Goal: Task Accomplishment & Management: Manage account settings

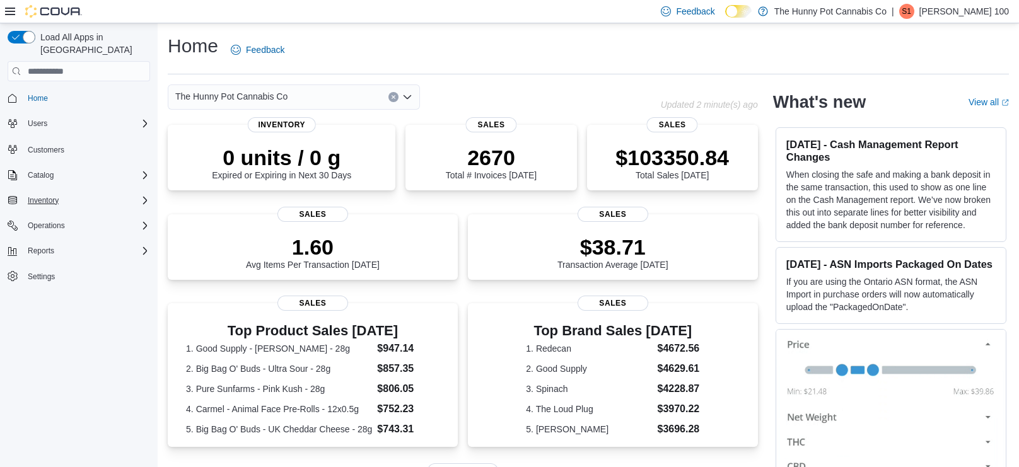
click at [85, 193] on div "Inventory" at bounding box center [86, 200] width 127 height 15
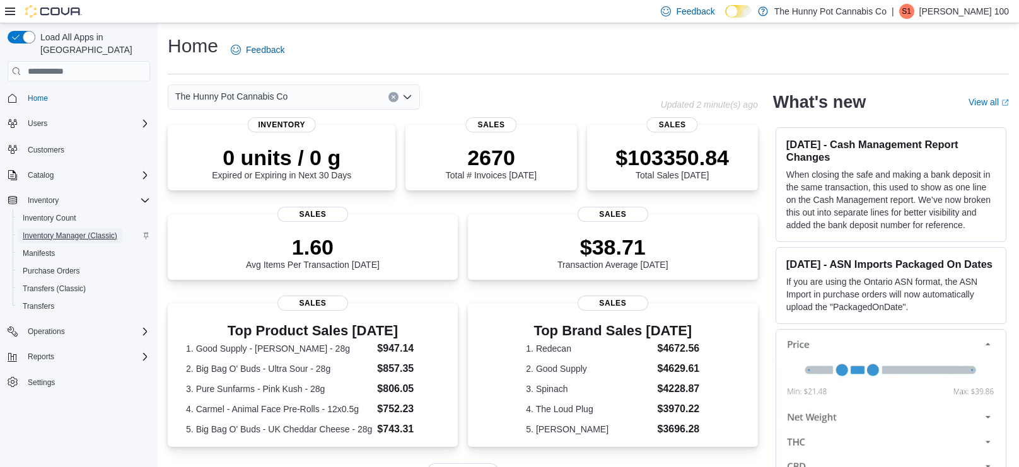
click at [82, 231] on span "Inventory Manager (Classic)" at bounding box center [70, 236] width 95 height 10
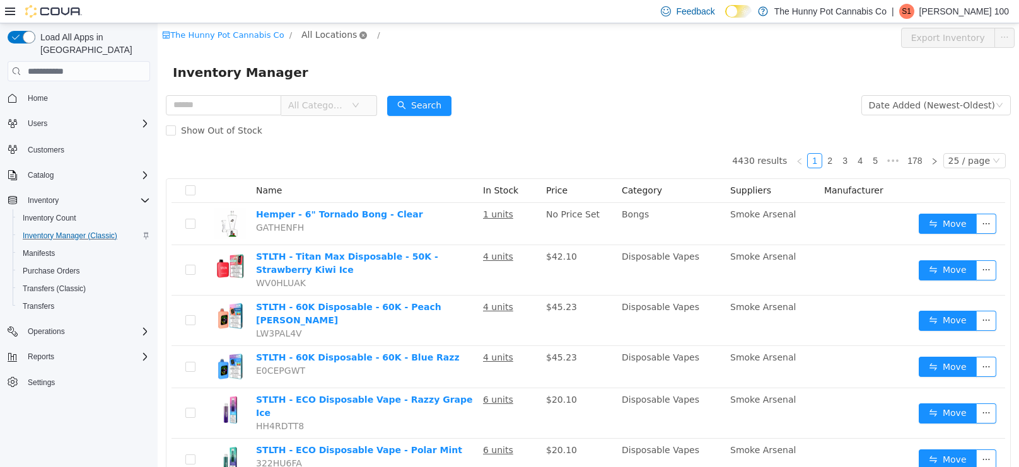
click at [359, 37] on icon "icon: close-circle" at bounding box center [363, 36] width 8 height 8
click at [359, 39] on icon "icon: close-circle" at bounding box center [363, 36] width 8 height 8
click at [303, 33] on span "All Locations" at bounding box center [328, 35] width 55 height 14
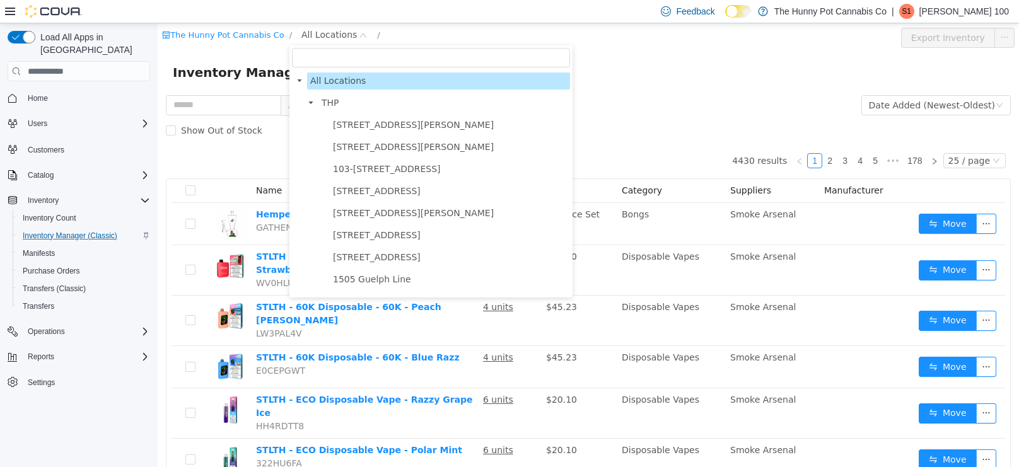
click at [328, 65] on input "filter select" at bounding box center [431, 58] width 278 height 20
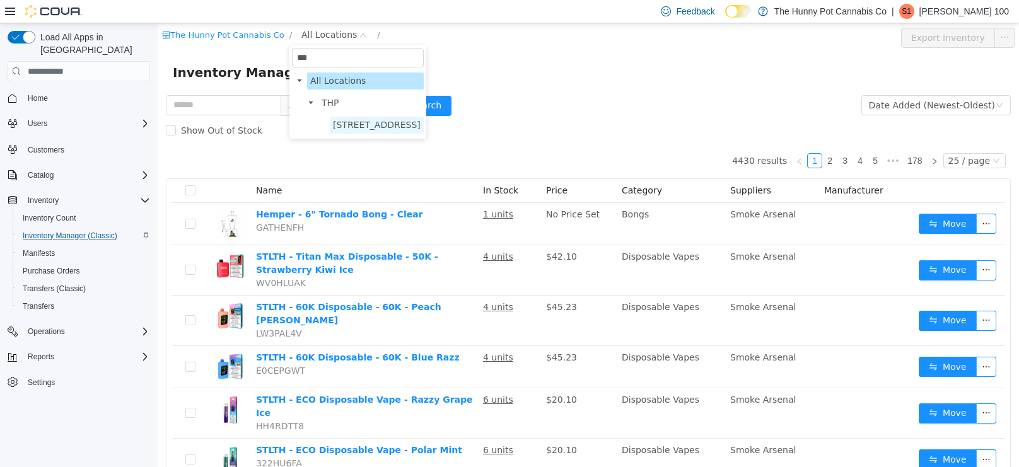
type input "***"
click at [344, 120] on span "400 Pacific Ave" at bounding box center [377, 125] width 88 height 10
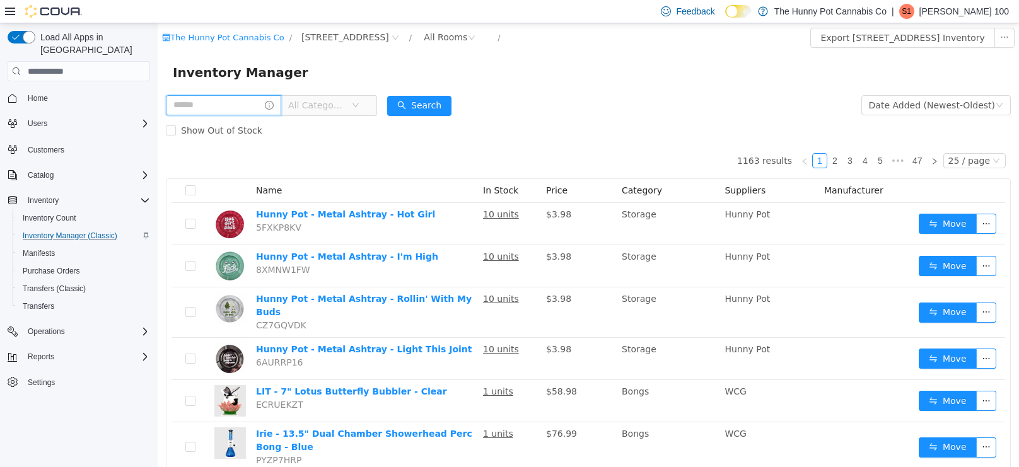
click at [214, 103] on input "text" at bounding box center [223, 105] width 115 height 20
type input "**********"
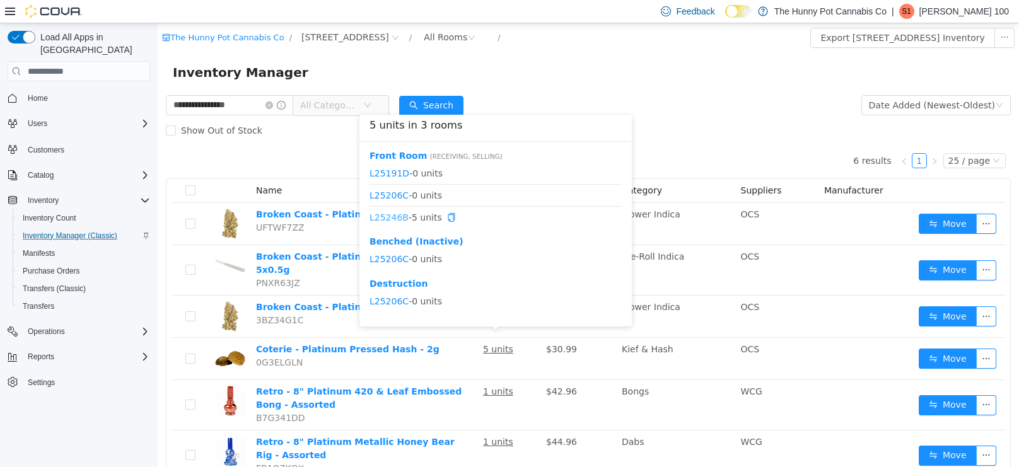
click at [395, 219] on link "L25246B" at bounding box center [388, 217] width 39 height 10
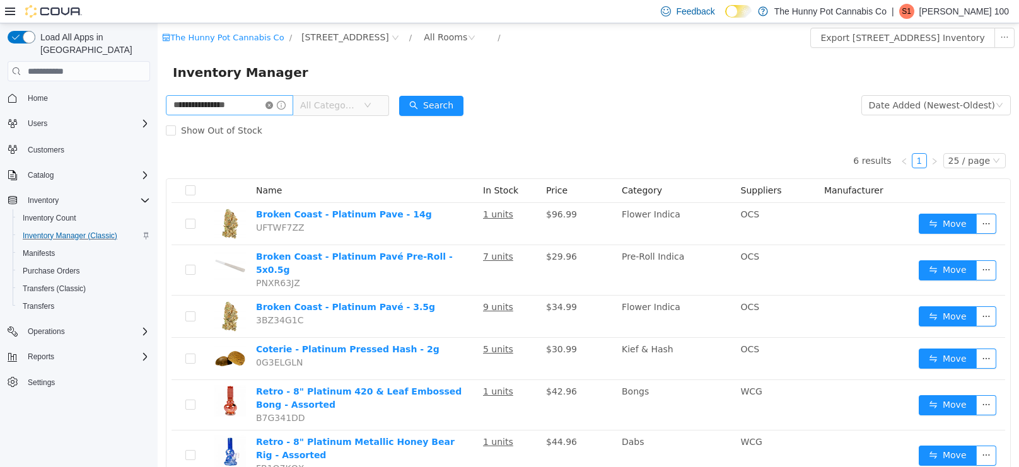
click at [273, 104] on icon "icon: close-circle" at bounding box center [269, 106] width 8 height 8
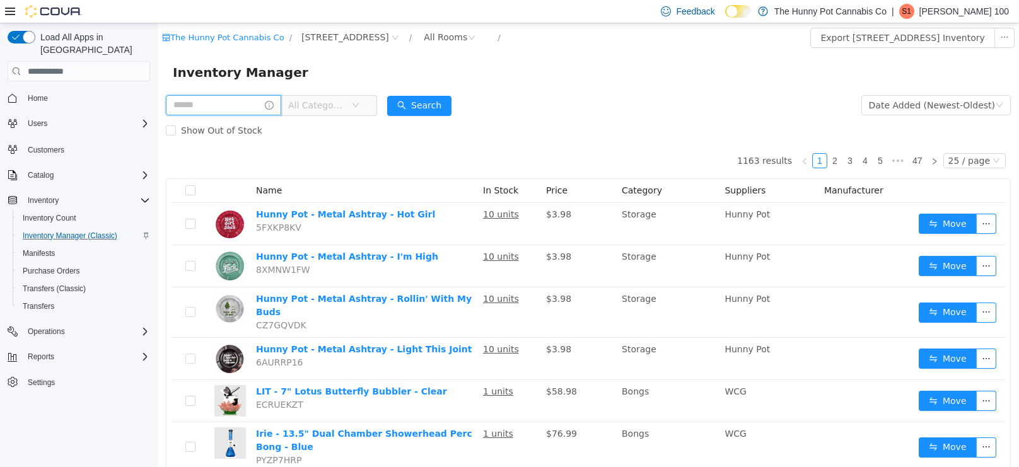
click at [281, 105] on input "text" at bounding box center [223, 105] width 115 height 20
type input "**********"
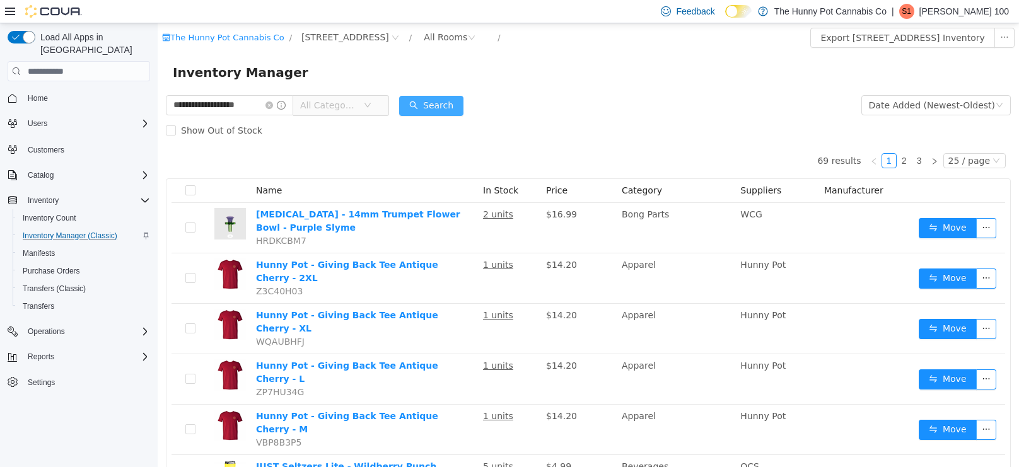
click at [463, 115] on button "Search" at bounding box center [431, 106] width 64 height 20
click at [379, 113] on span "All Categories" at bounding box center [336, 105] width 86 height 20
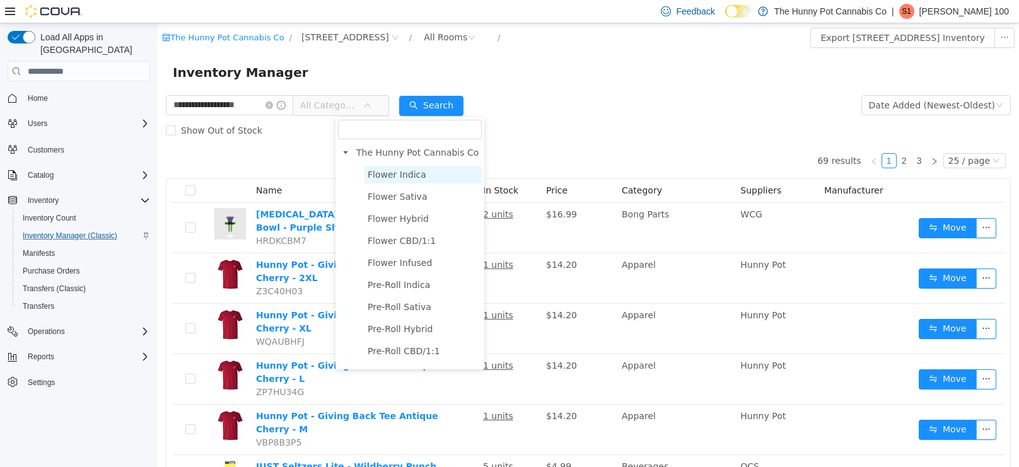
click at [410, 175] on span "Flower Indica" at bounding box center [397, 175] width 59 height 10
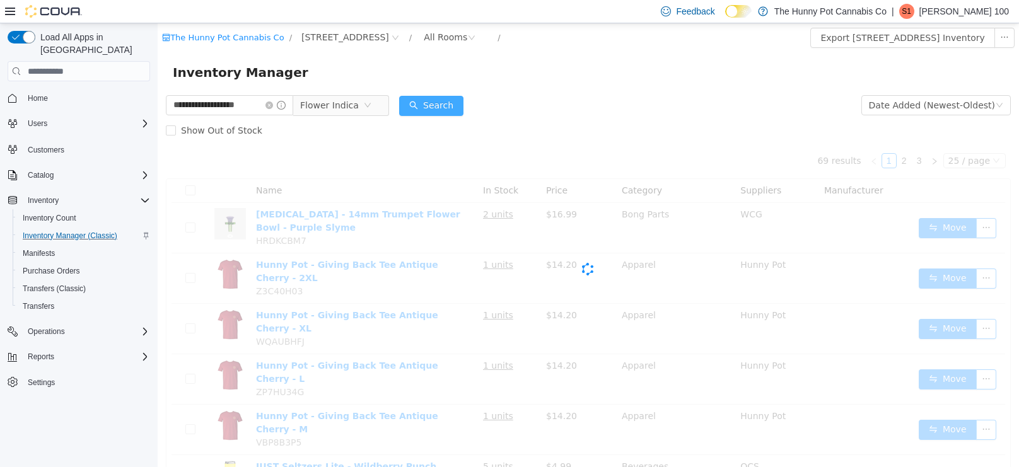
click at [463, 102] on button "Search" at bounding box center [431, 106] width 64 height 20
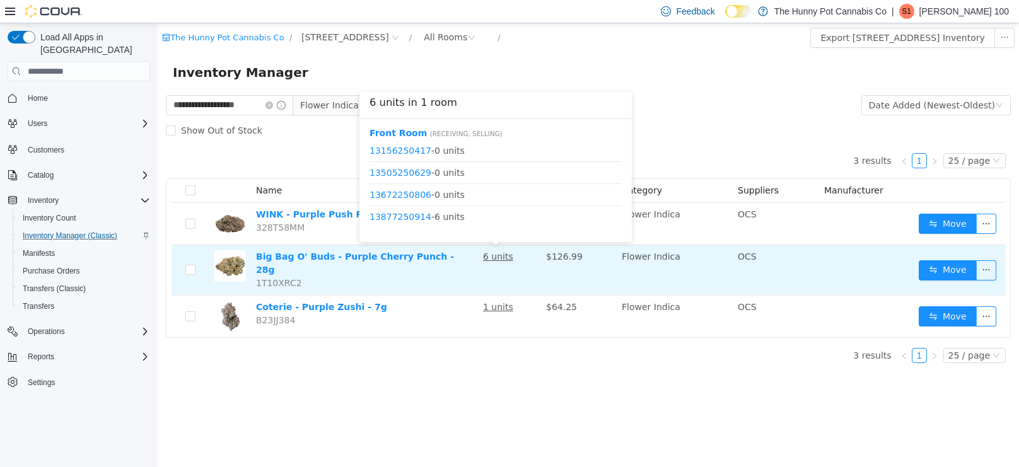
click at [496, 257] on u "6 units" at bounding box center [498, 257] width 30 height 10
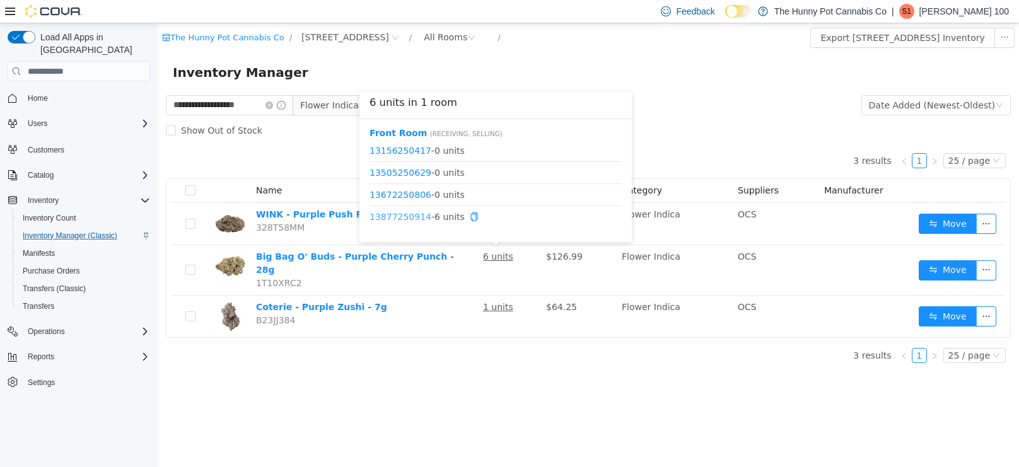
click at [407, 218] on link "13877250914" at bounding box center [400, 217] width 62 height 10
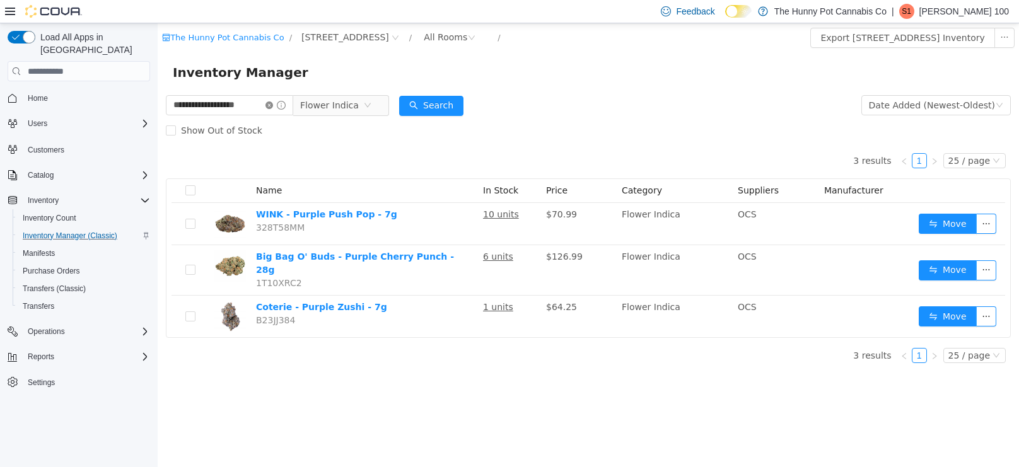
click at [273, 107] on icon "icon: close-circle" at bounding box center [269, 106] width 8 height 8
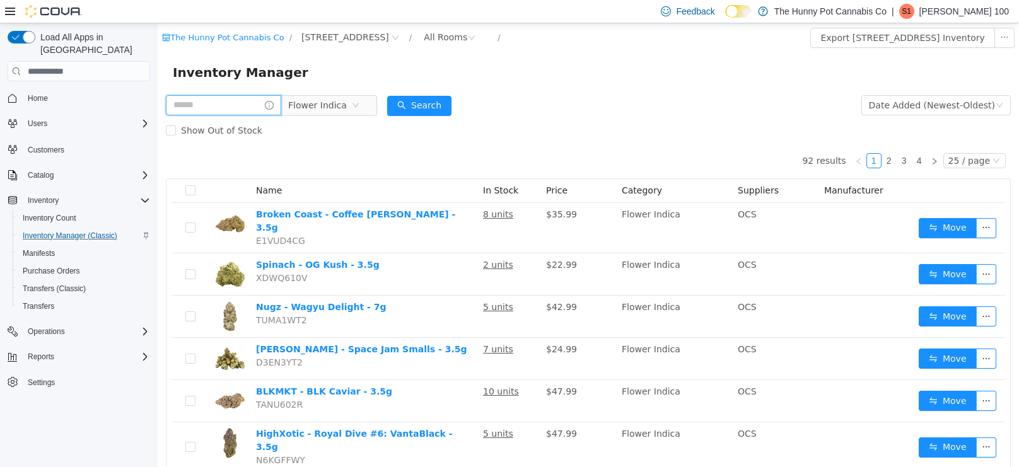
click at [271, 106] on input "text" at bounding box center [223, 105] width 115 height 20
type input "*********"
click at [463, 97] on button "Search" at bounding box center [431, 106] width 64 height 20
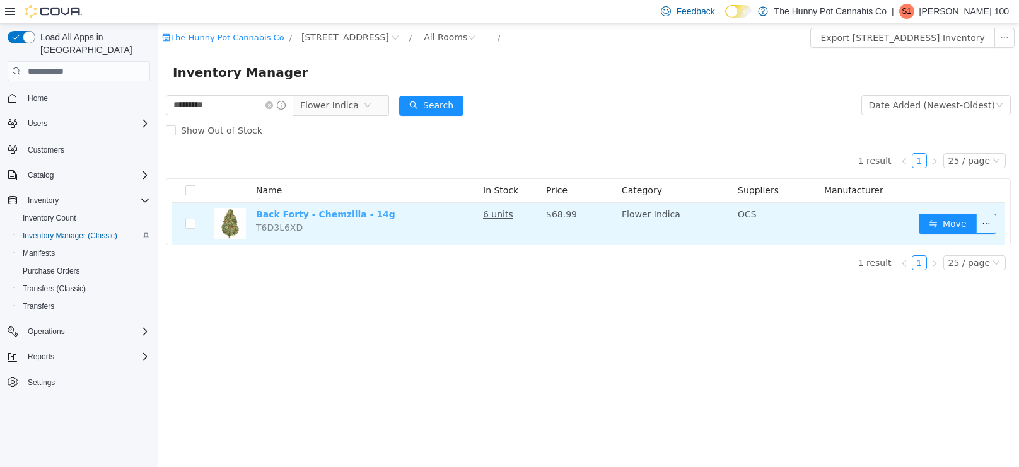
click at [287, 214] on link "Back Forty - Chemzilla - 14g" at bounding box center [325, 214] width 139 height 10
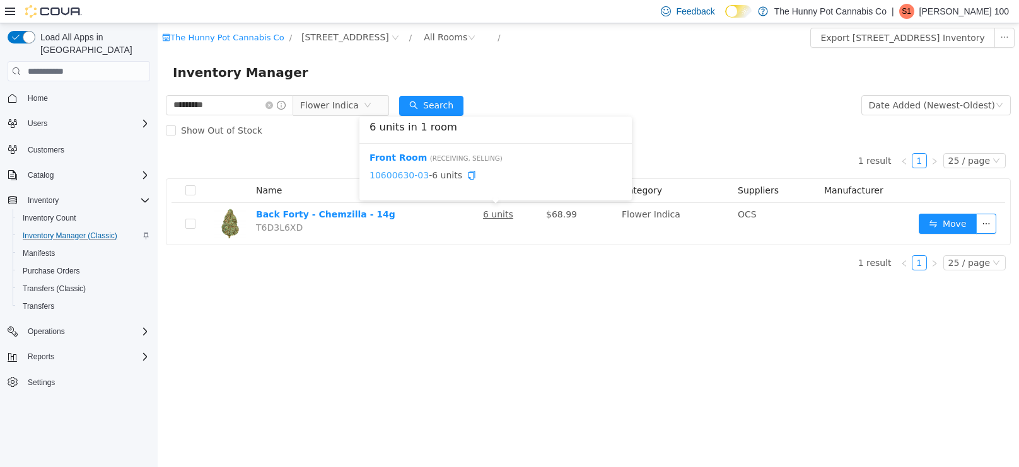
click at [409, 175] on link "10600630-03" at bounding box center [398, 175] width 59 height 10
click at [273, 103] on icon "icon: close-circle" at bounding box center [269, 106] width 8 height 8
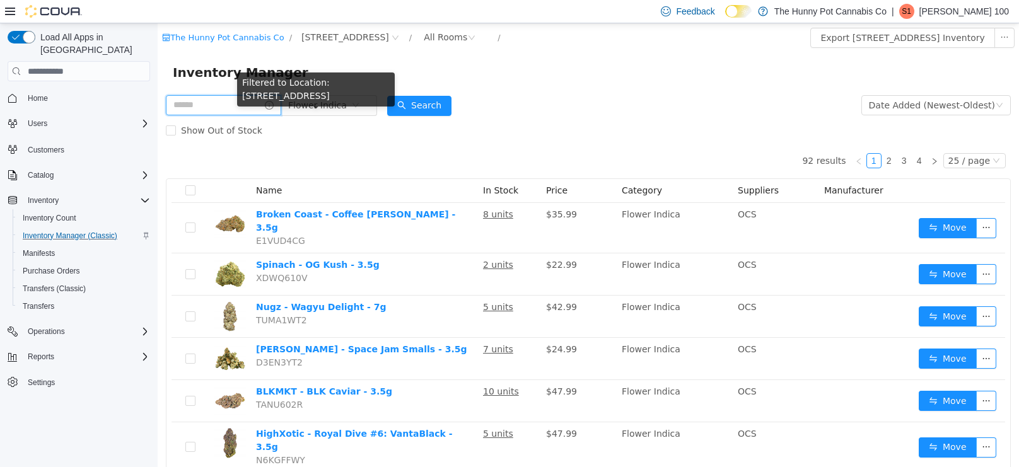
click at [272, 104] on input "text" at bounding box center [223, 105] width 115 height 20
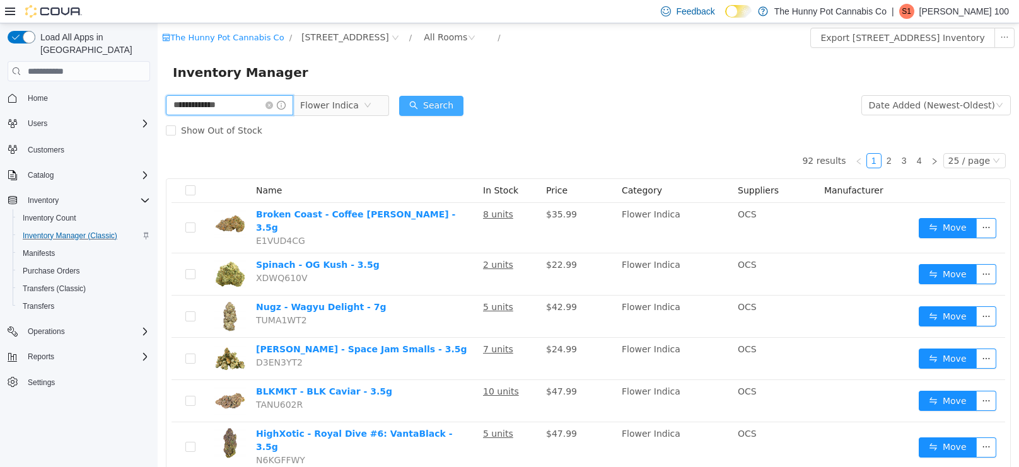
type input "**********"
click at [463, 96] on button "Search" at bounding box center [431, 106] width 64 height 20
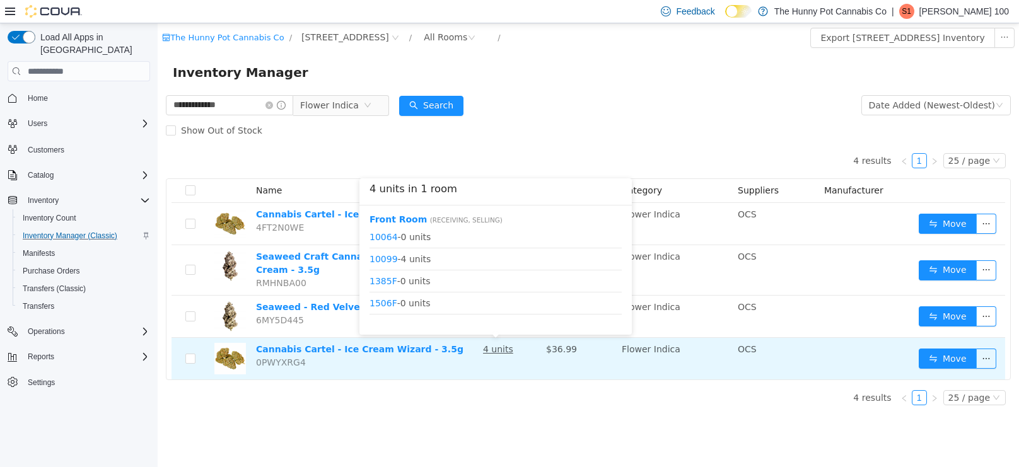
click at [496, 350] on u "4 units" at bounding box center [498, 349] width 30 height 10
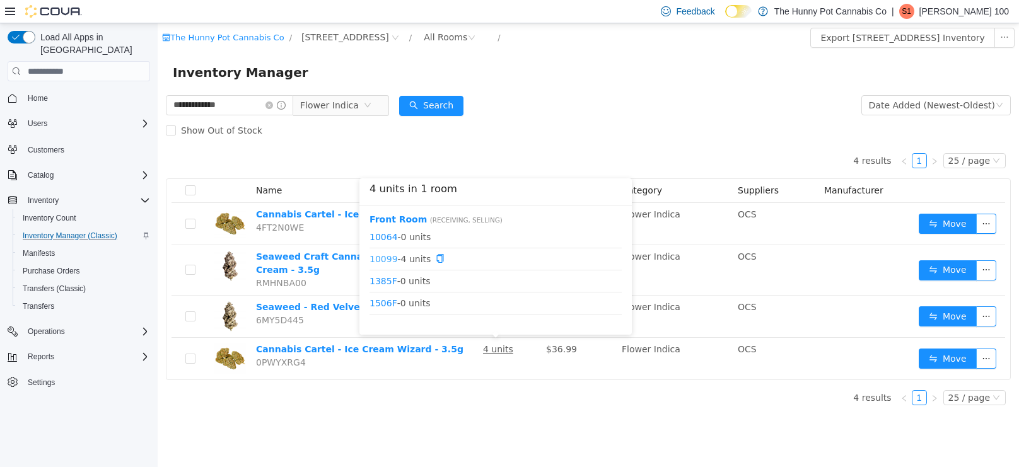
click at [383, 257] on link "10099" at bounding box center [383, 258] width 28 height 10
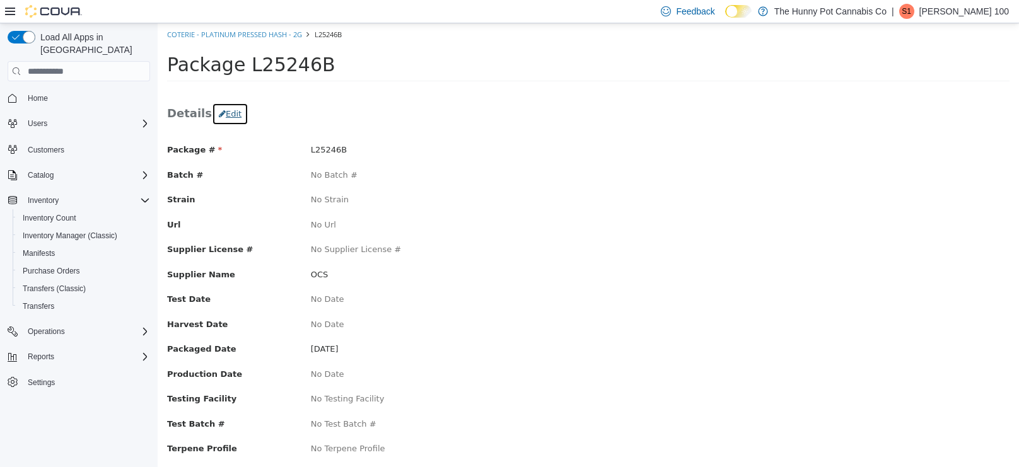
click at [233, 113] on button "Edit" at bounding box center [230, 114] width 37 height 23
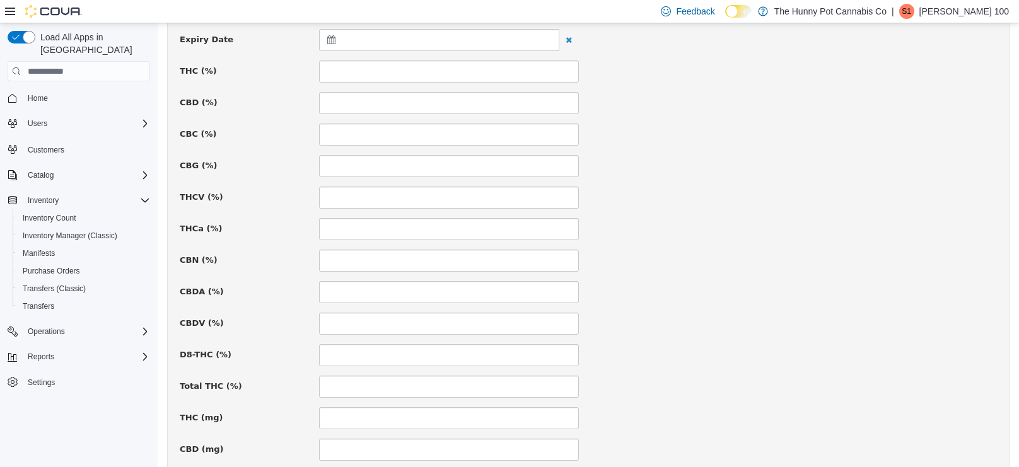
scroll to position [536, 0]
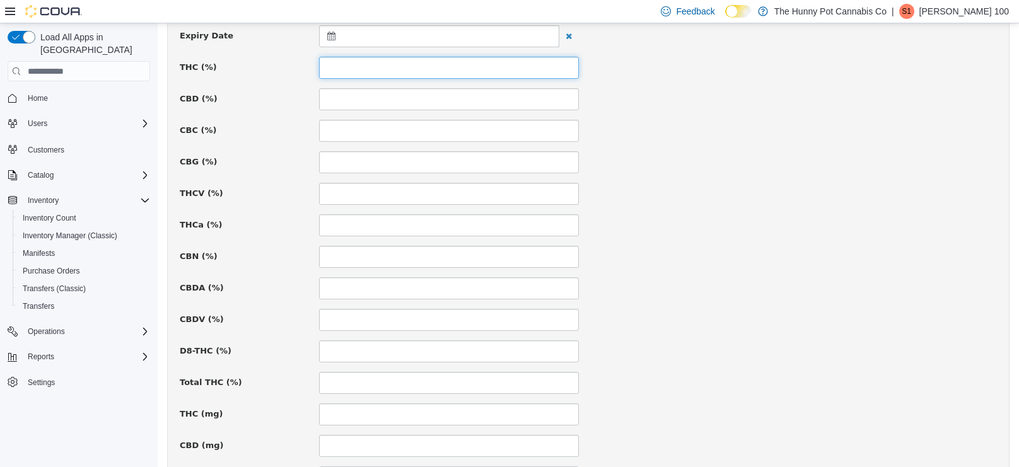
click at [345, 71] on input at bounding box center [449, 68] width 260 height 22
type input "*****"
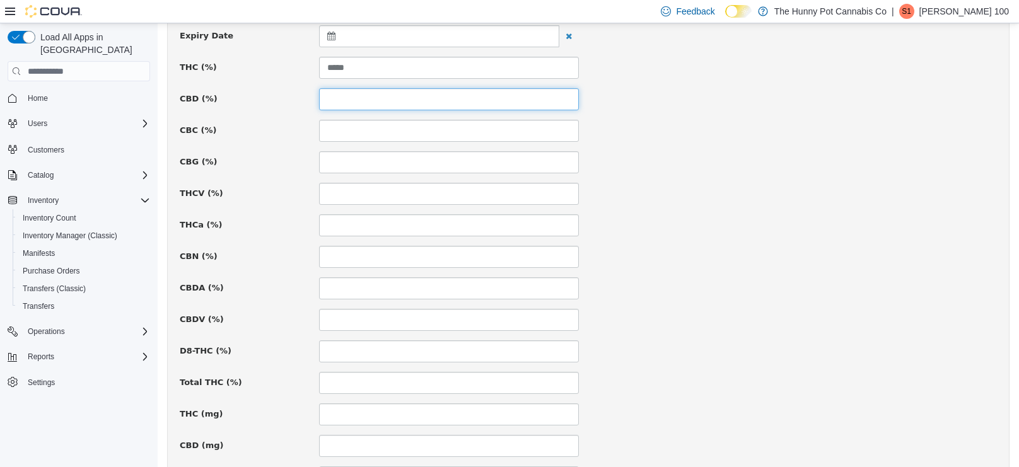
click at [339, 95] on input at bounding box center [449, 99] width 260 height 22
type input "**"
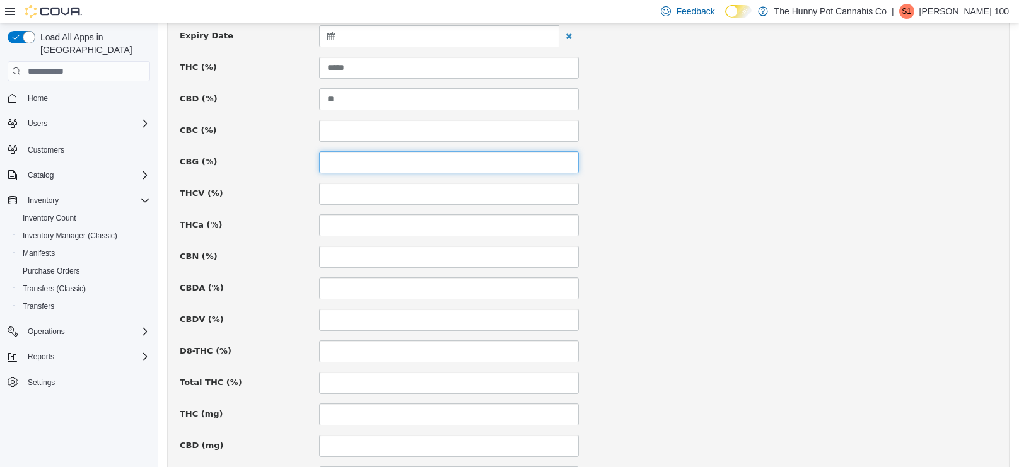
click at [509, 168] on input at bounding box center [449, 162] width 260 height 22
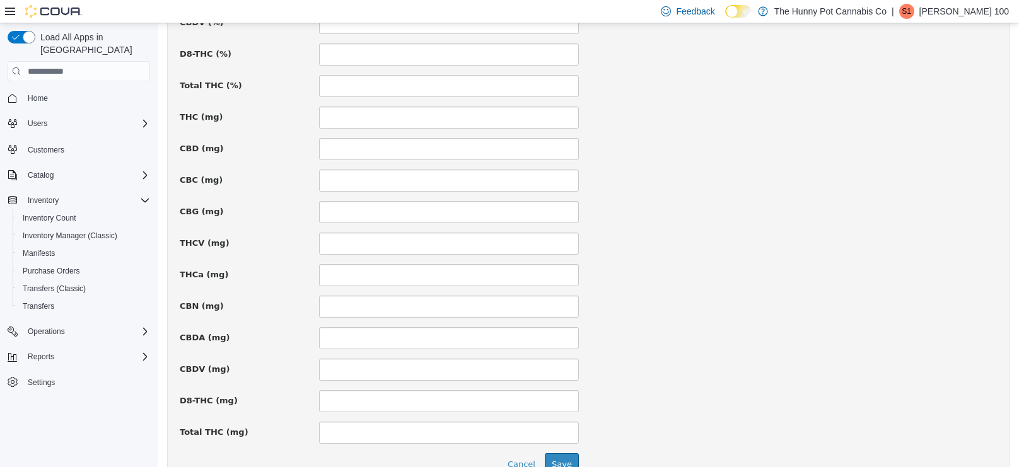
scroll to position [899, 0]
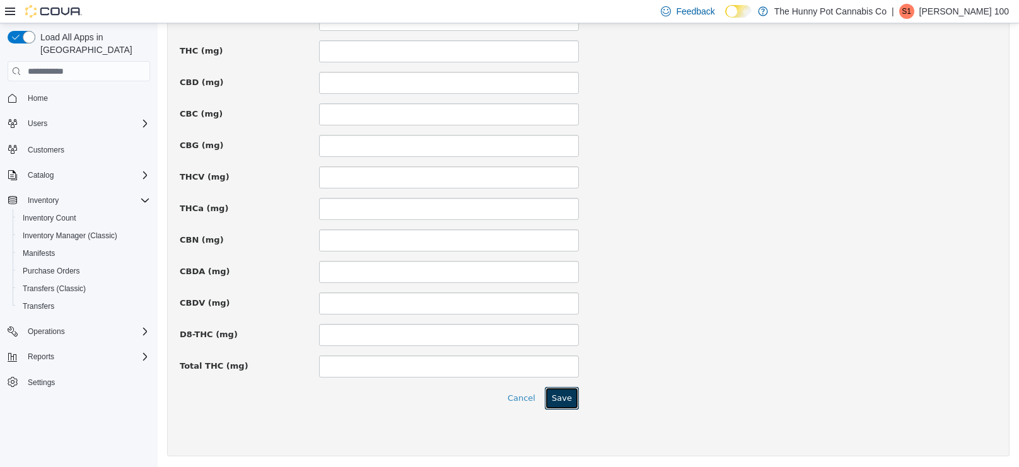
click at [570, 405] on button "Save" at bounding box center [562, 398] width 34 height 23
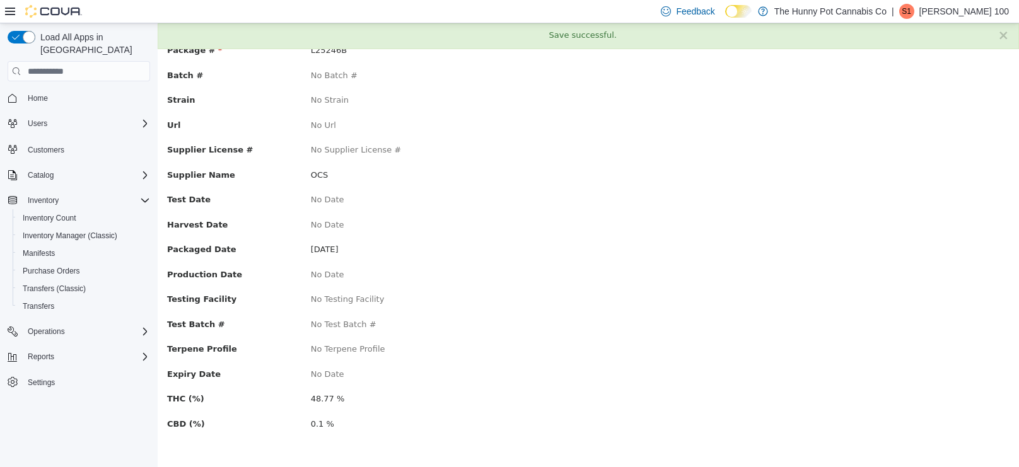
scroll to position [0, 0]
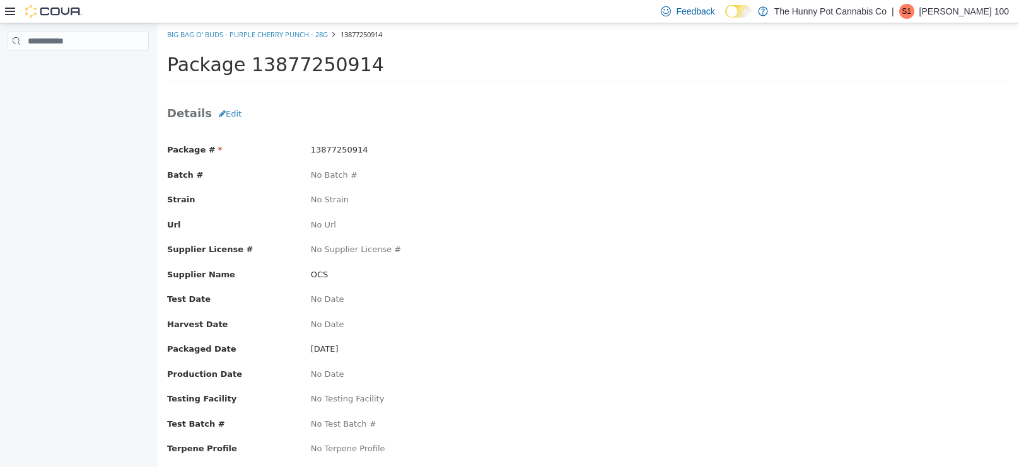
scroll to position [50, 0]
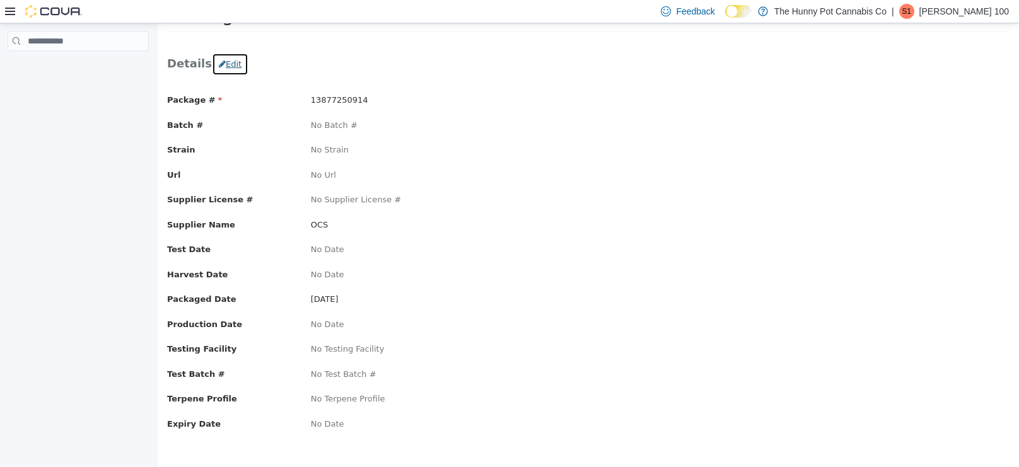
click at [232, 58] on button "Edit" at bounding box center [230, 64] width 37 height 23
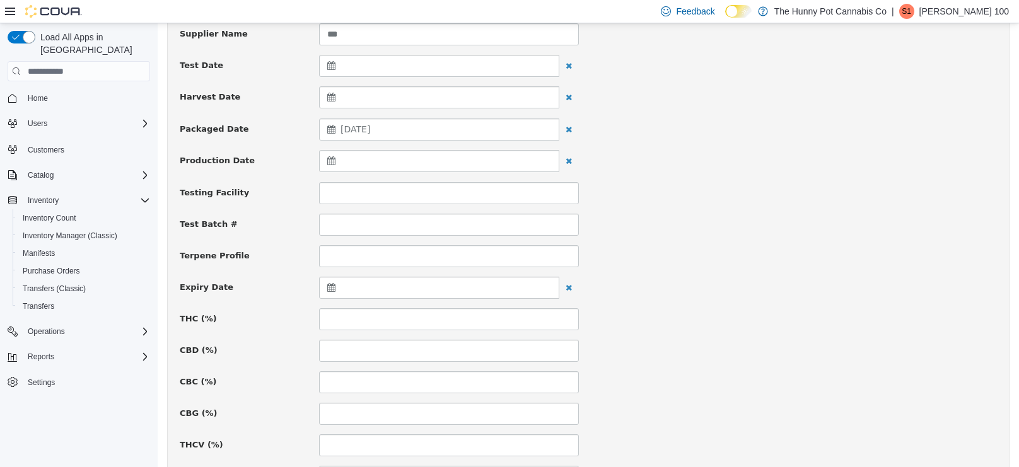
scroll to position [288, 0]
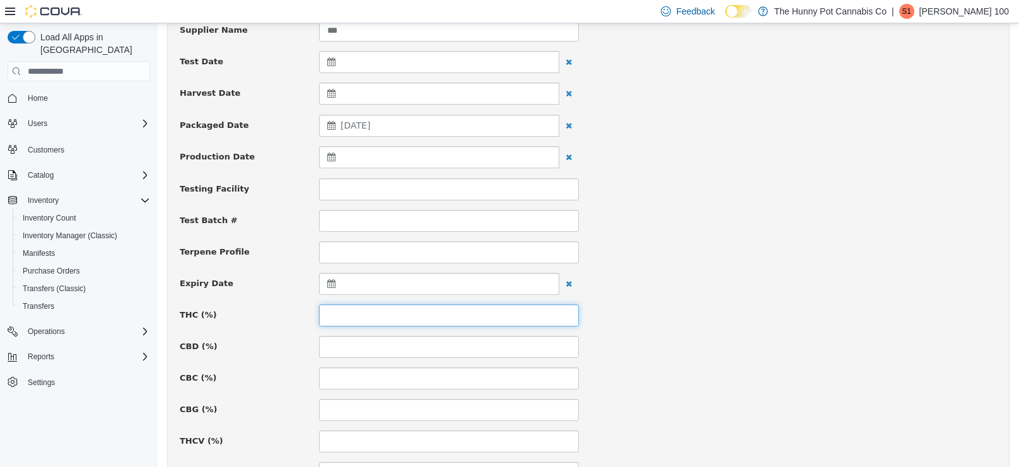
click at [453, 320] on input at bounding box center [449, 316] width 260 height 22
type input "****"
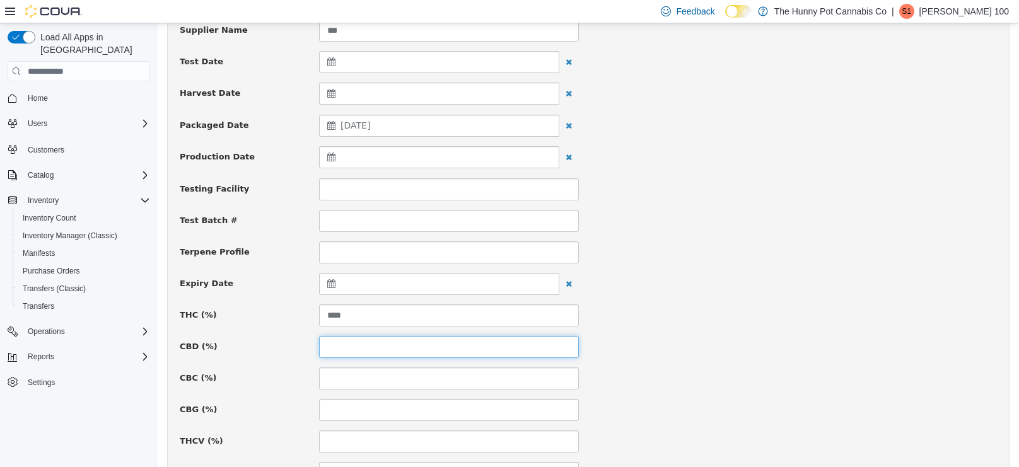
click at [386, 349] on input at bounding box center [449, 347] width 260 height 22
type input "***"
click at [756, 399] on div at bounding box center [797, 399] width 418 height 1
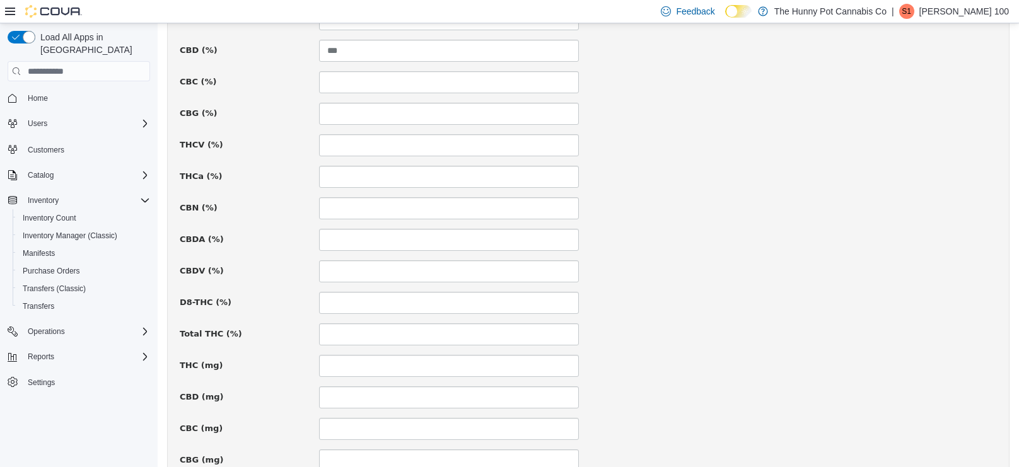
scroll to position [899, 0]
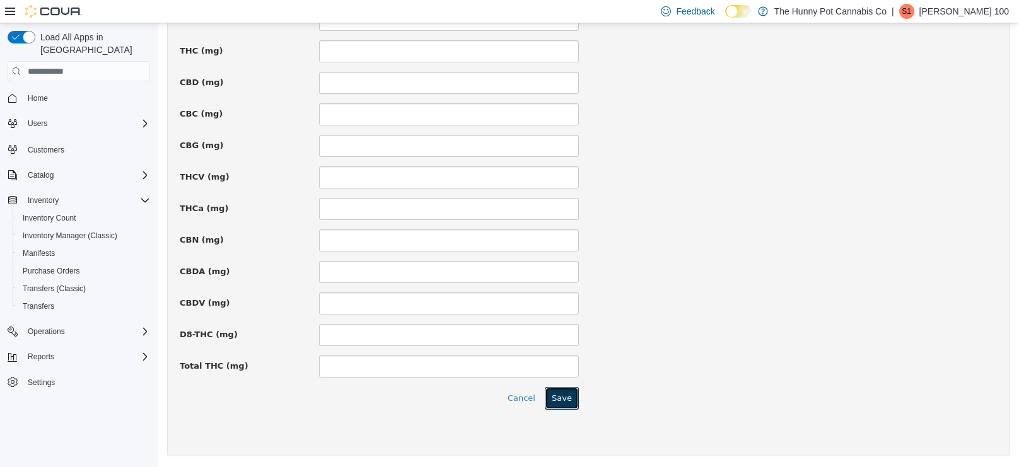
click at [567, 401] on button "Save" at bounding box center [562, 398] width 34 height 23
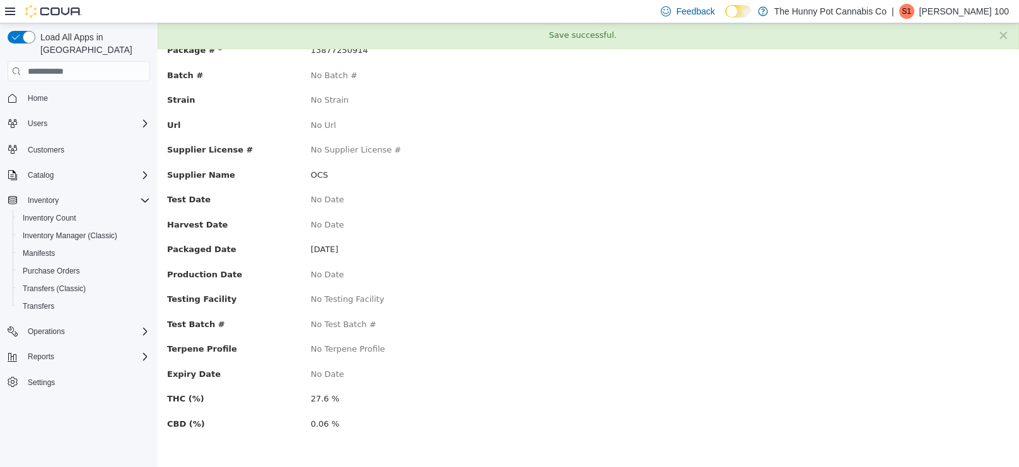
scroll to position [0, 0]
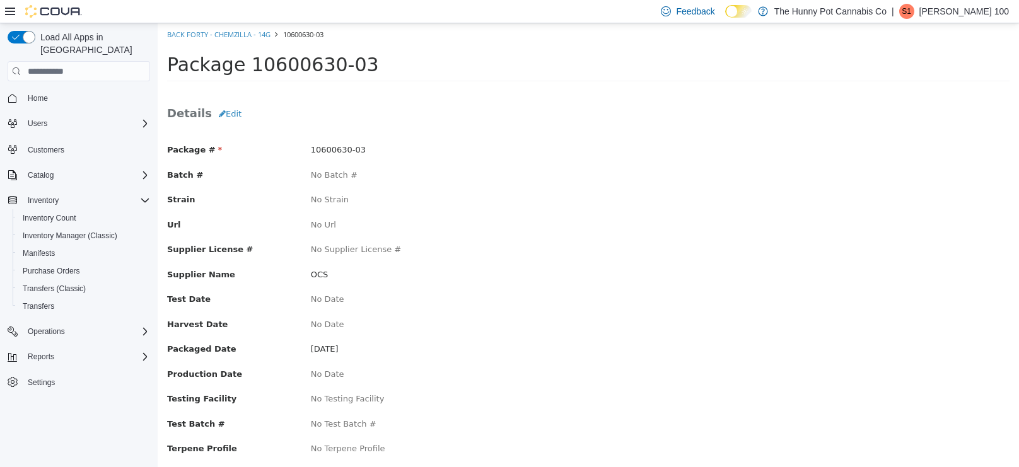
scroll to position [50, 0]
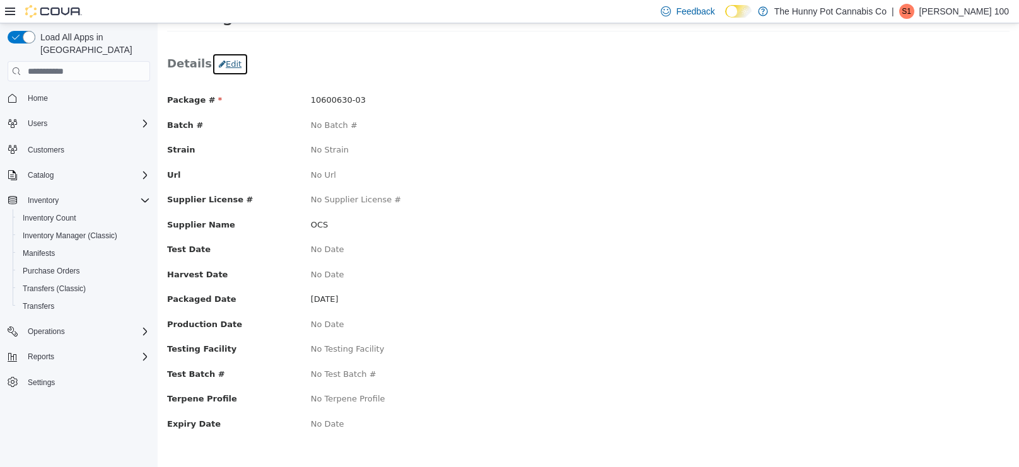
click at [225, 61] on button "Edit" at bounding box center [230, 64] width 37 height 23
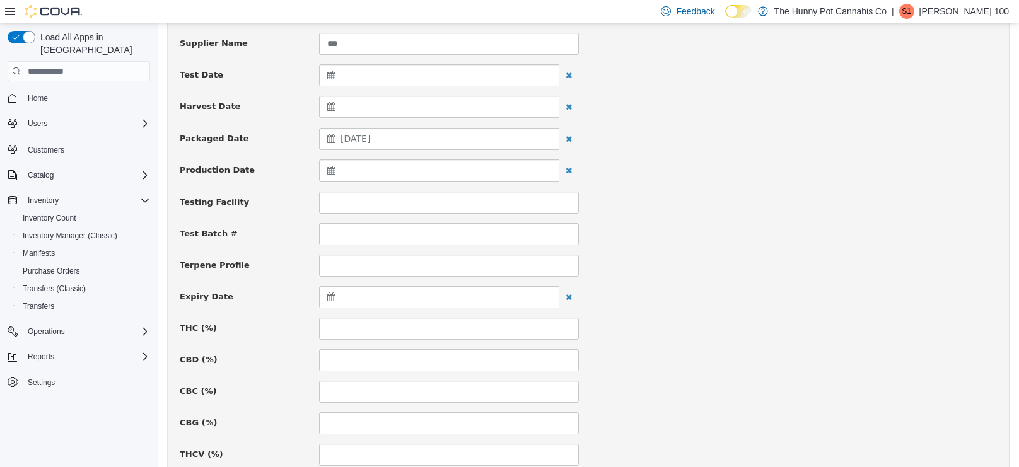
scroll to position [277, 0]
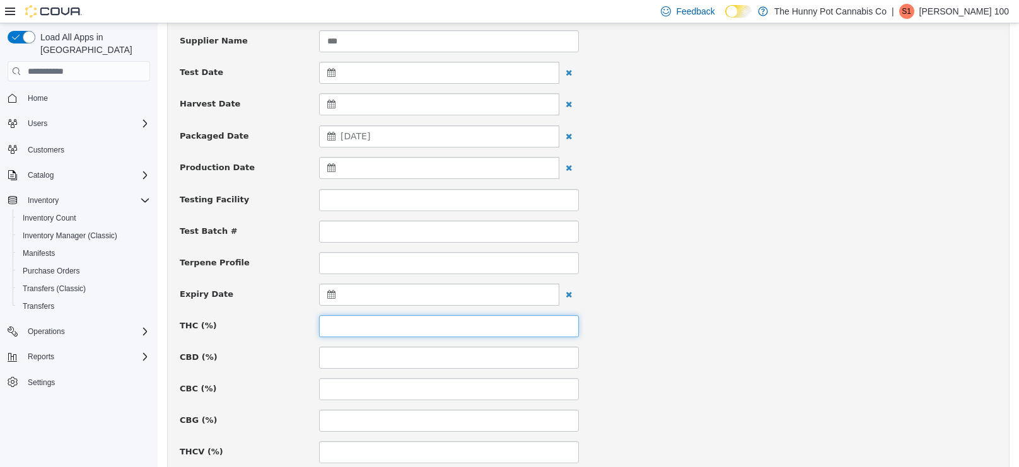
click at [361, 316] on input at bounding box center [449, 326] width 260 height 22
type input "*****"
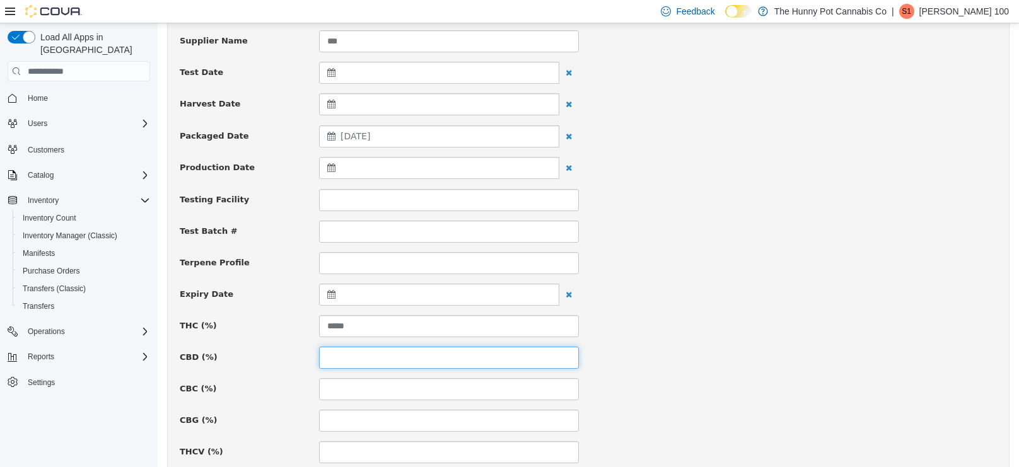
click at [358, 362] on input at bounding box center [449, 358] width 260 height 22
type input "***"
click at [658, 335] on div "THC (%) *****" at bounding box center [588, 326] width 836 height 22
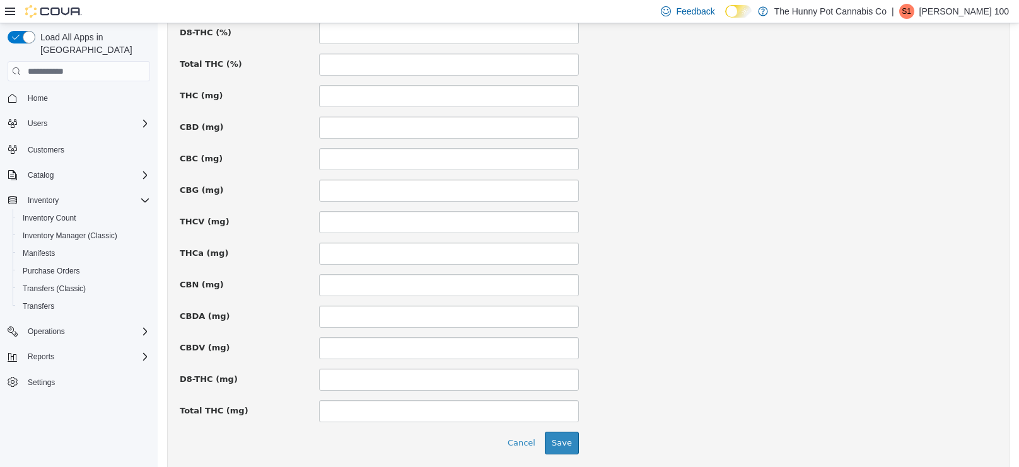
scroll to position [899, 0]
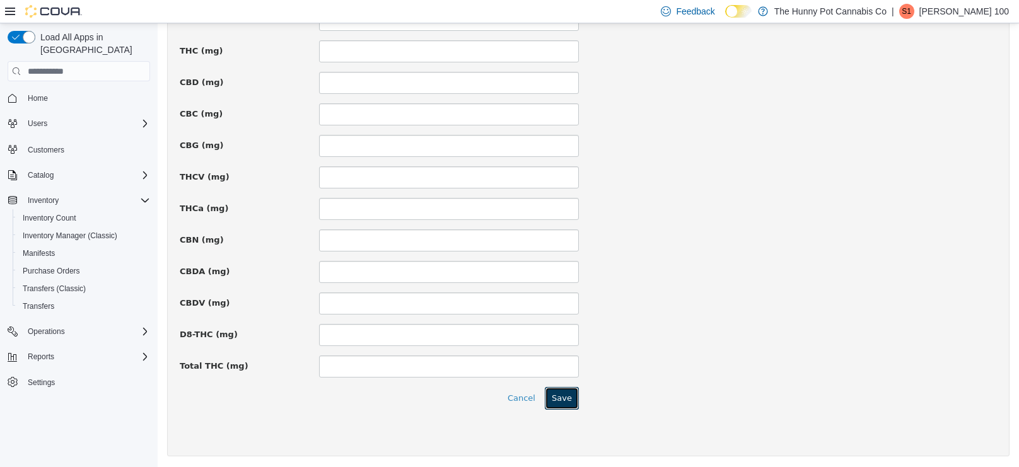
click at [569, 401] on button "Save" at bounding box center [562, 398] width 34 height 23
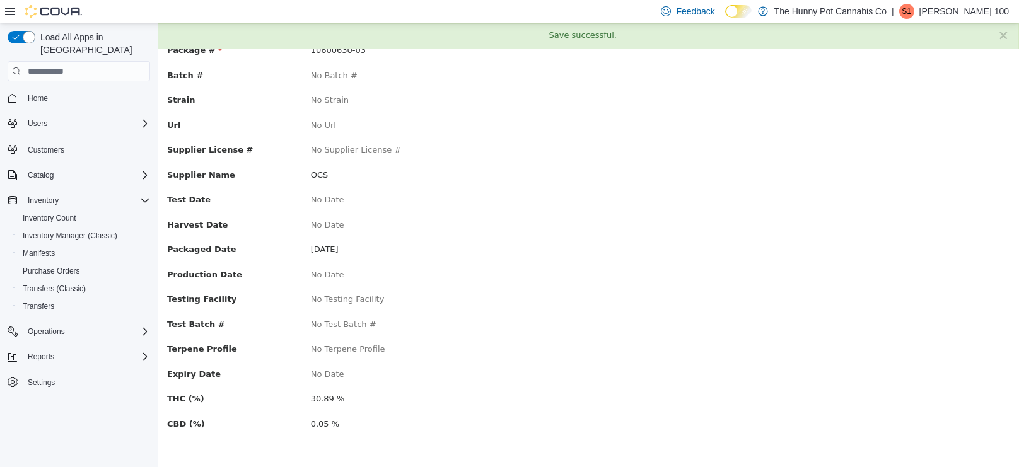
scroll to position [0, 0]
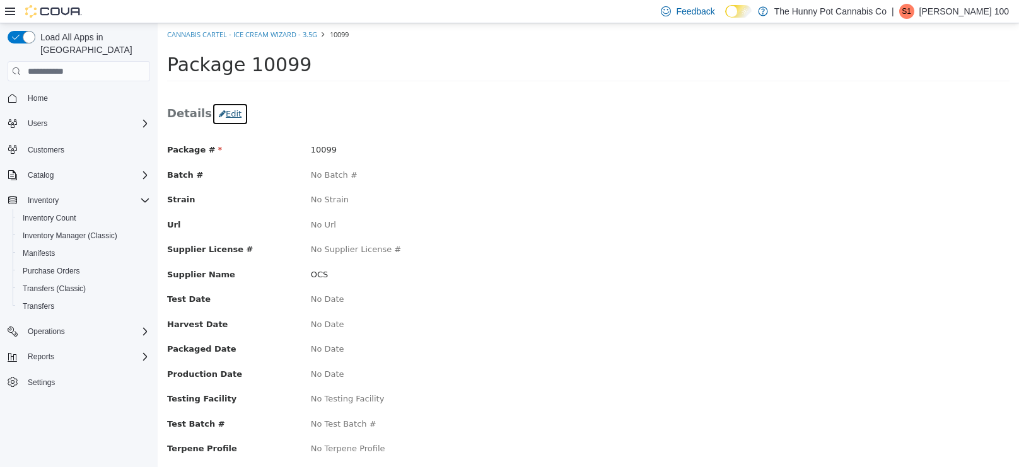
click at [222, 114] on button "Edit" at bounding box center [230, 114] width 37 height 23
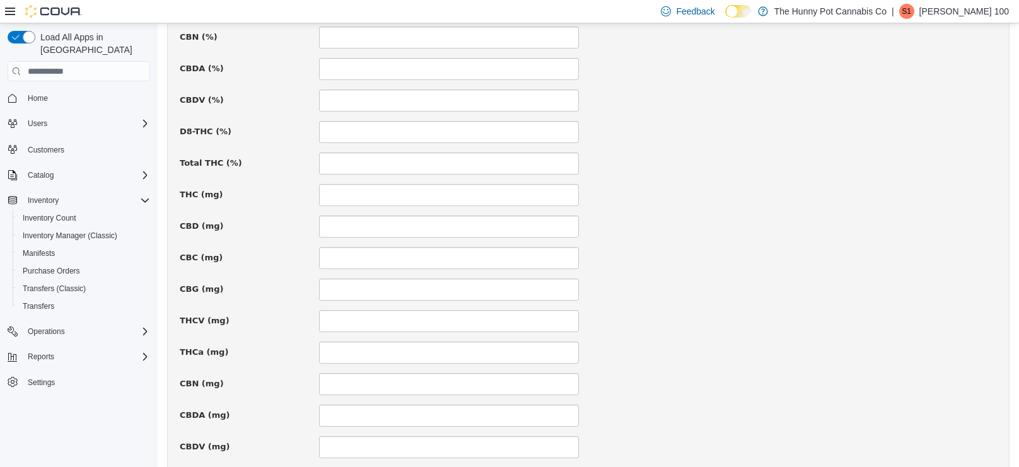
scroll to position [899, 0]
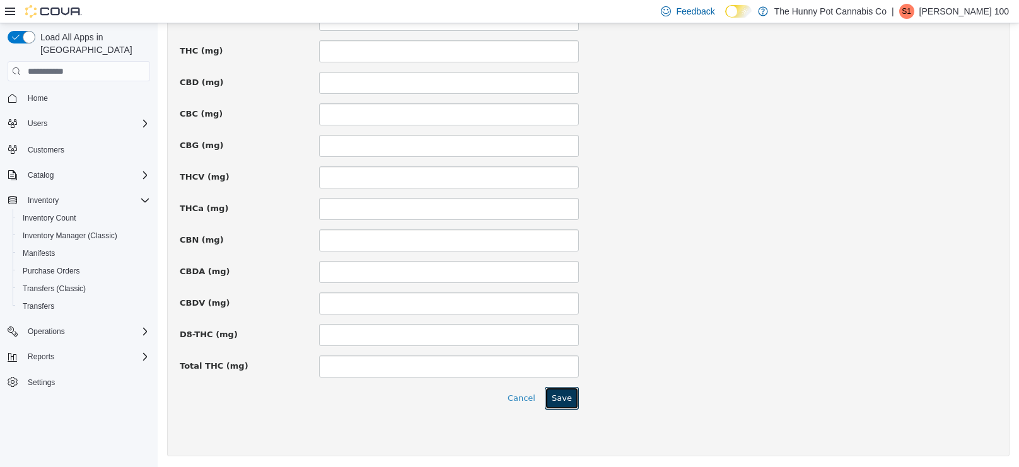
click at [570, 390] on button "Save" at bounding box center [562, 398] width 34 height 23
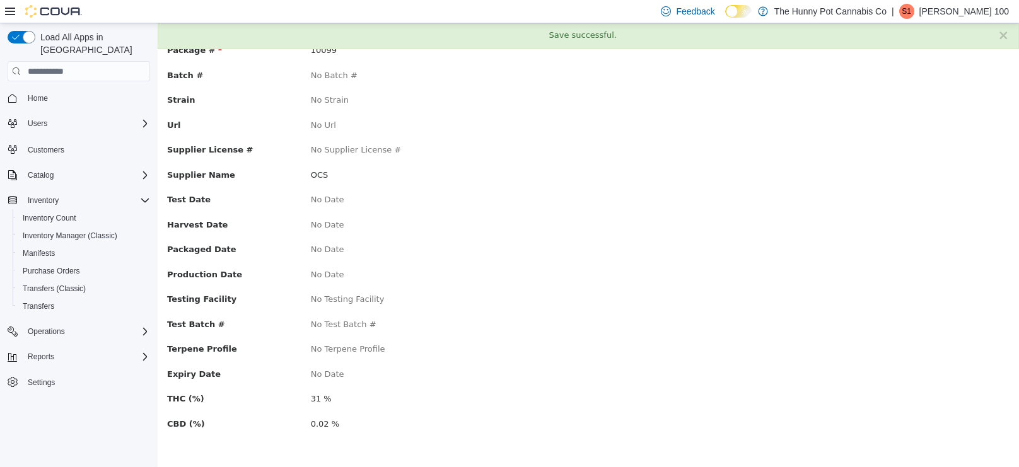
scroll to position [0, 0]
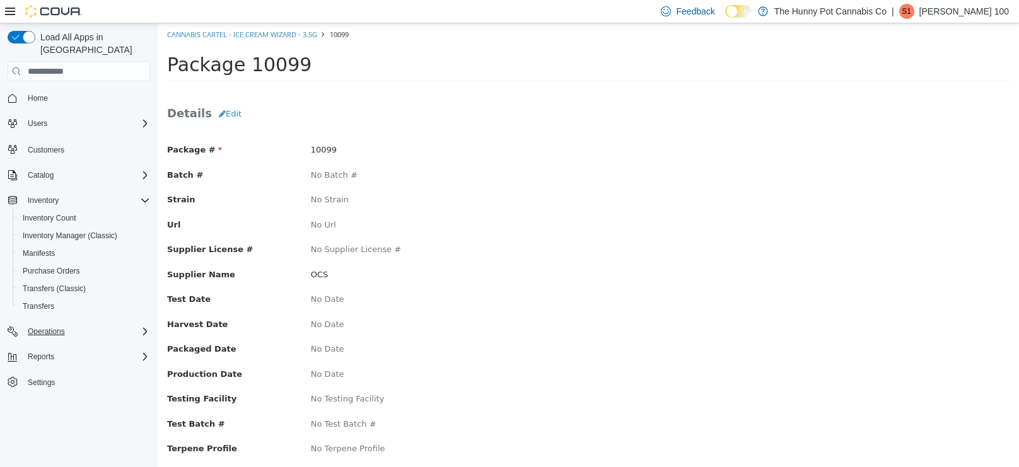
click at [98, 324] on div "Operations" at bounding box center [86, 331] width 127 height 15
click at [84, 344] on span "Cash Management" at bounding box center [55, 349] width 64 height 10
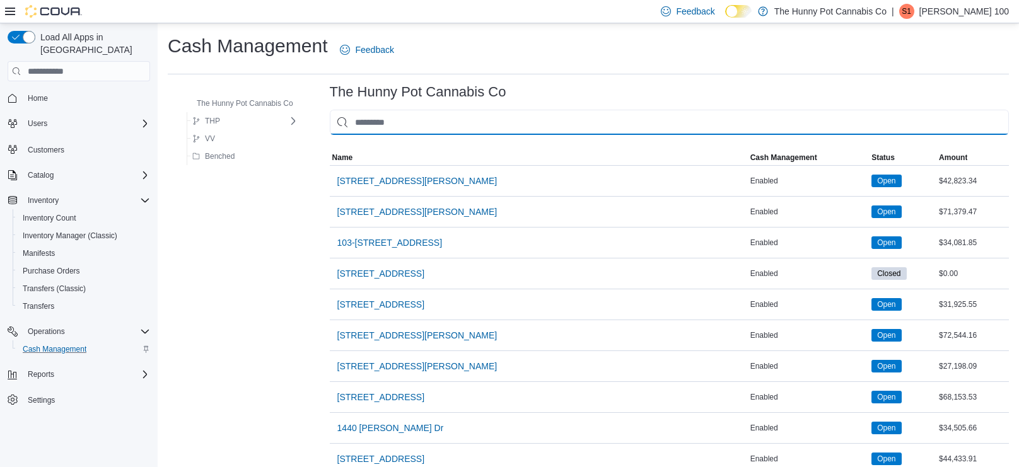
click at [446, 130] on input "This is a search bar. As you type, the results lower in the page will automatic…" at bounding box center [669, 122] width 679 height 25
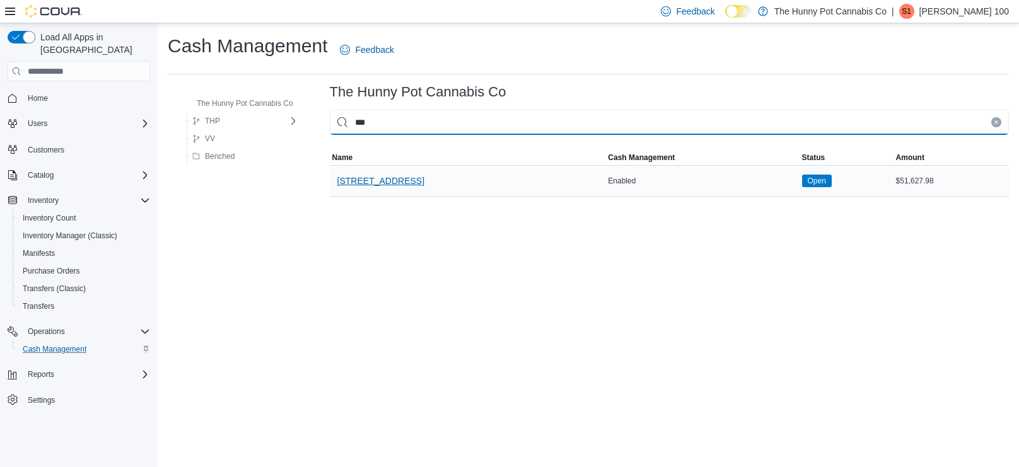
type input "***"
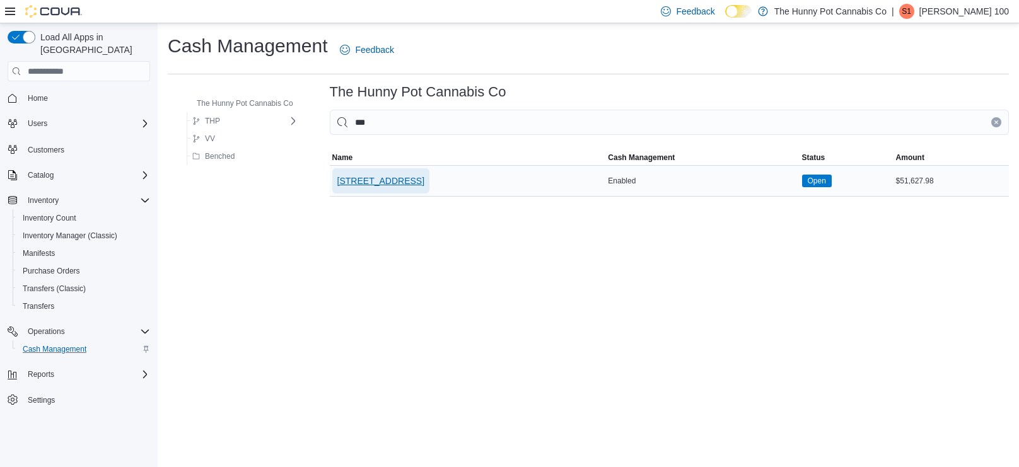
click at [390, 178] on span "400 Pacific Ave" at bounding box center [380, 181] width 87 height 13
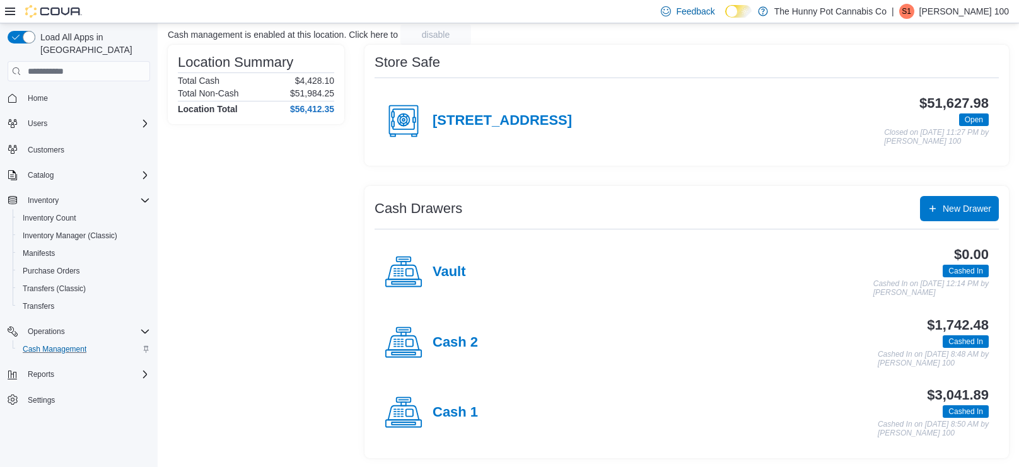
scroll to position [81, 0]
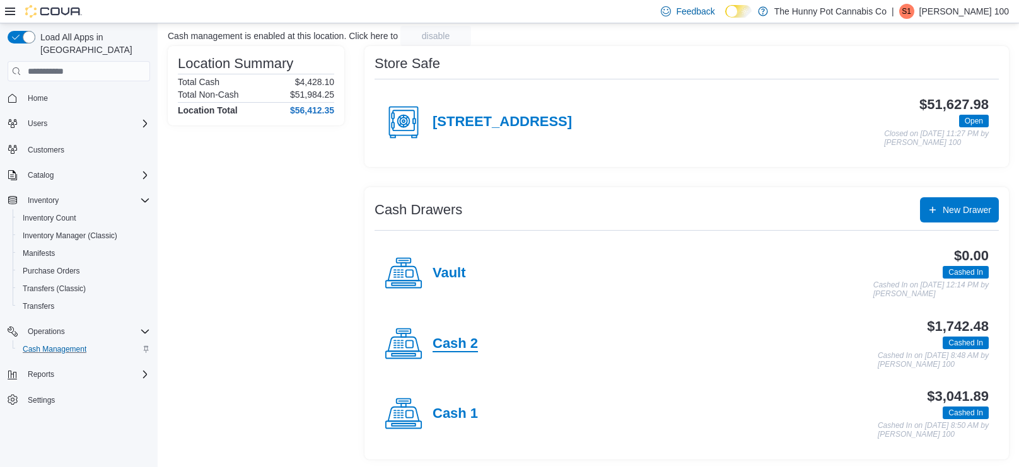
click at [461, 345] on h4 "Cash 2" at bounding box center [454, 344] width 45 height 16
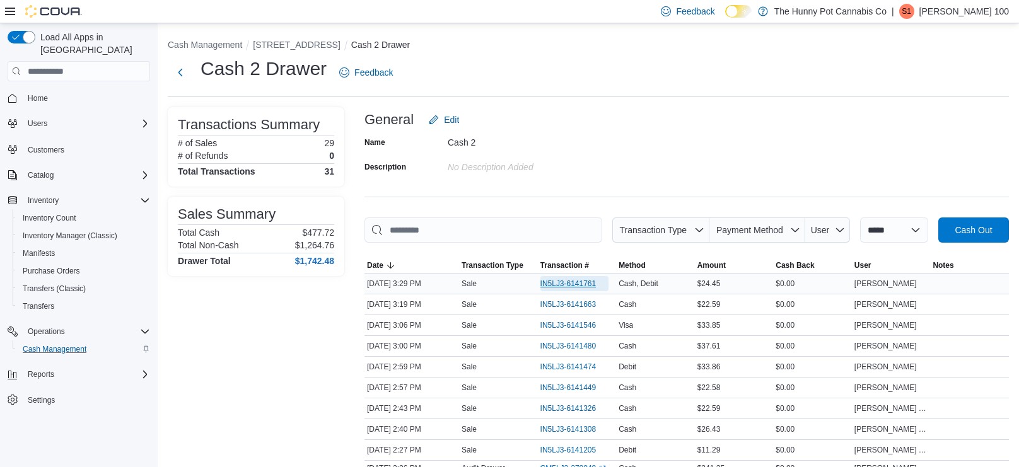
click at [583, 280] on span "IN5LJ3-6141761" at bounding box center [568, 284] width 56 height 10
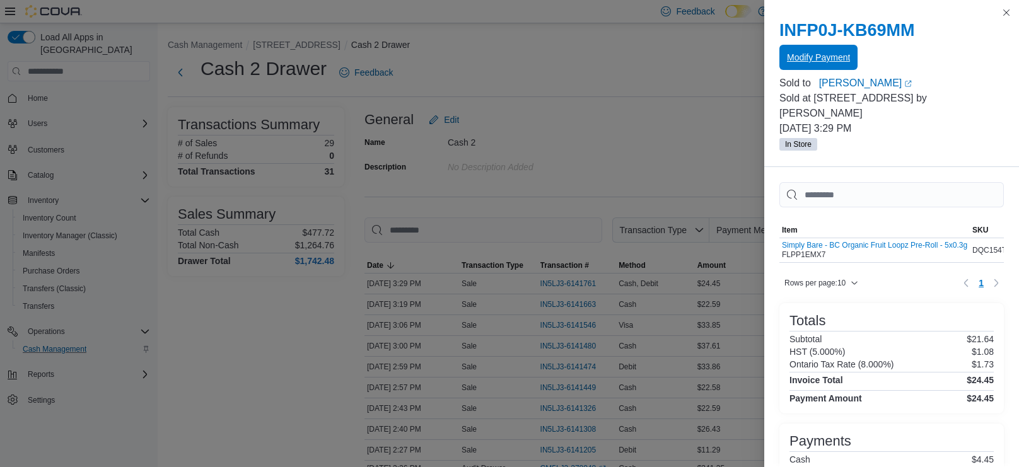
click at [808, 64] on span "Modify Payment" at bounding box center [818, 57] width 63 height 25
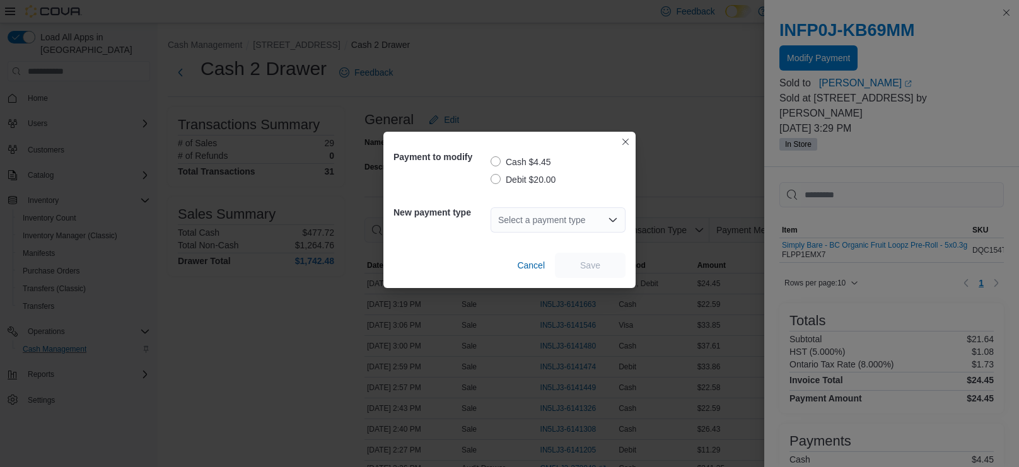
click at [529, 177] on label "Debit $20.00" at bounding box center [522, 179] width 65 height 15
click at [506, 221] on div "Select a payment type" at bounding box center [557, 219] width 135 height 25
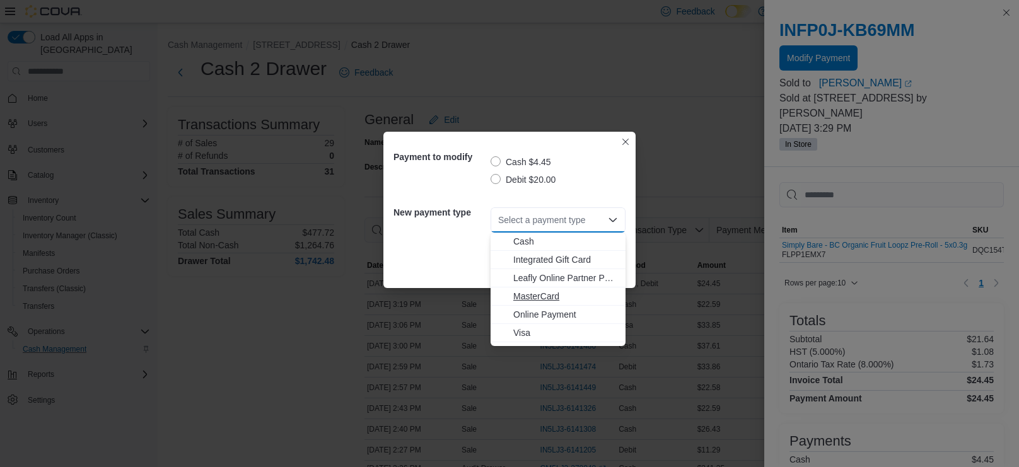
click at [531, 294] on span "MasterCard" at bounding box center [565, 296] width 105 height 13
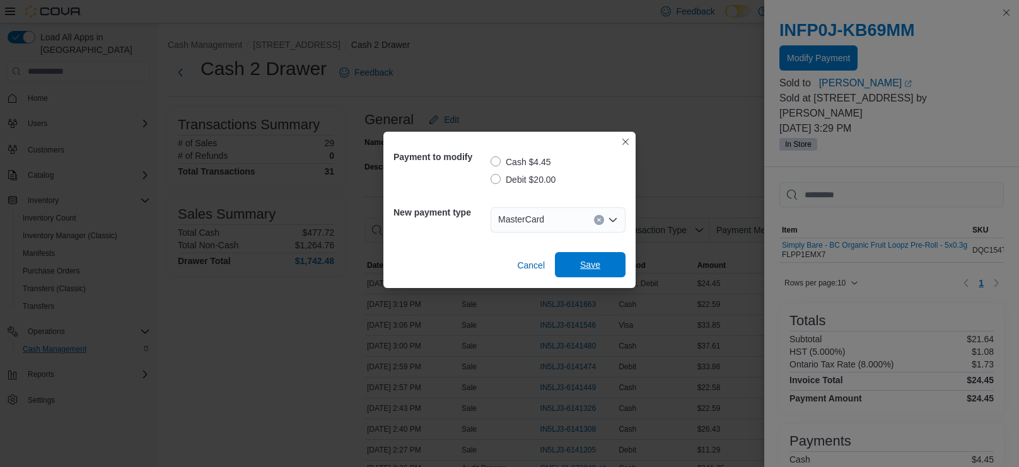
click at [613, 257] on span "Save" at bounding box center [589, 264] width 55 height 25
